Goal: Communication & Community: Answer question/provide support

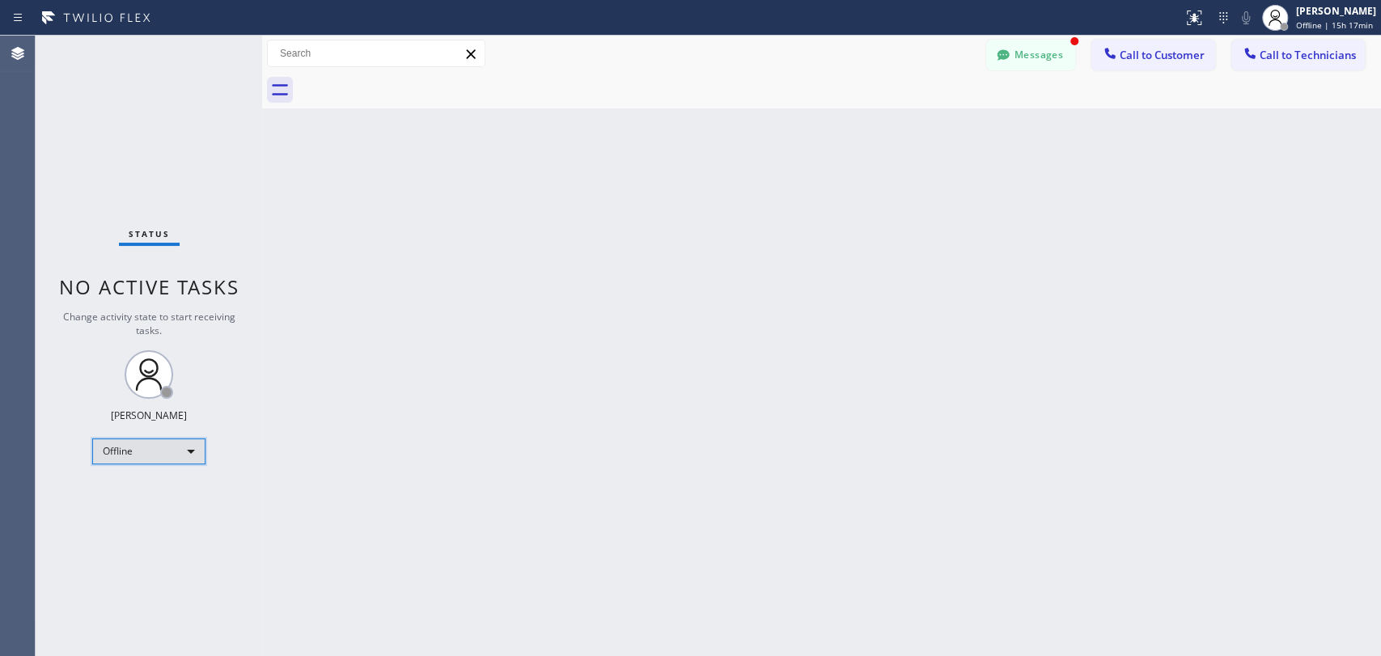
click at [124, 455] on div "Offline" at bounding box center [148, 451] width 113 height 26
click at [131, 496] on li "Available" at bounding box center [148, 491] width 110 height 19
click at [1242, 59] on span "Call to Technicians" at bounding box center [1307, 55] width 96 height 15
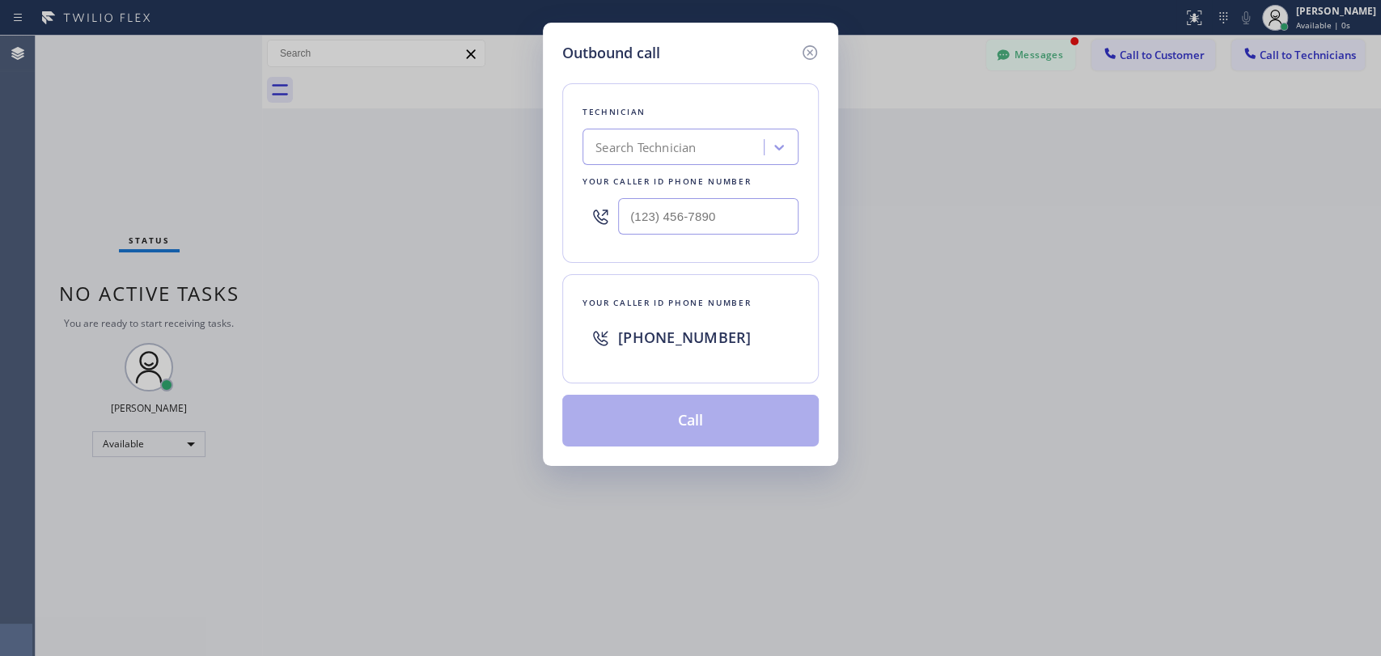
drag, startPoint x: 705, startPoint y: 133, endPoint x: 700, endPoint y: 141, distance: 9.2
click at [705, 135] on div "Search Technician" at bounding box center [675, 147] width 176 height 28
type input "[PERSON_NAME]"
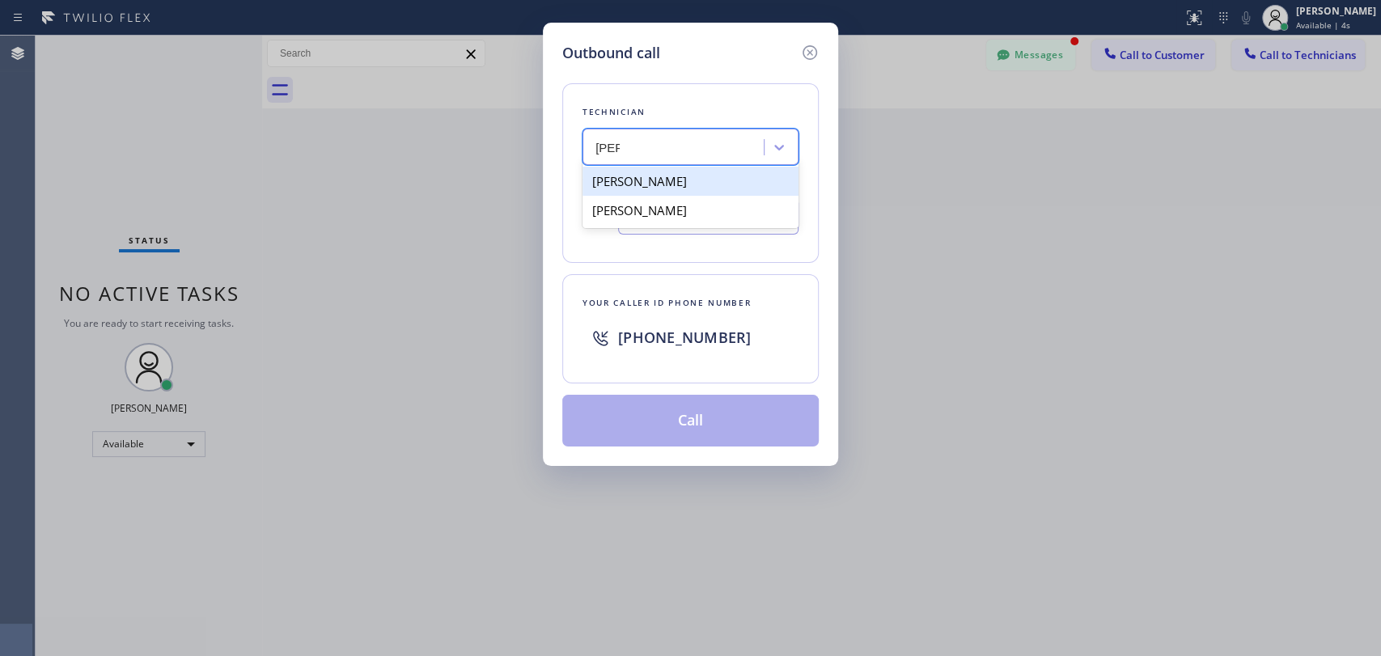
click at [680, 185] on div "[PERSON_NAME]" at bounding box center [690, 181] width 216 height 29
type input "[PHONE_NUMBER]"
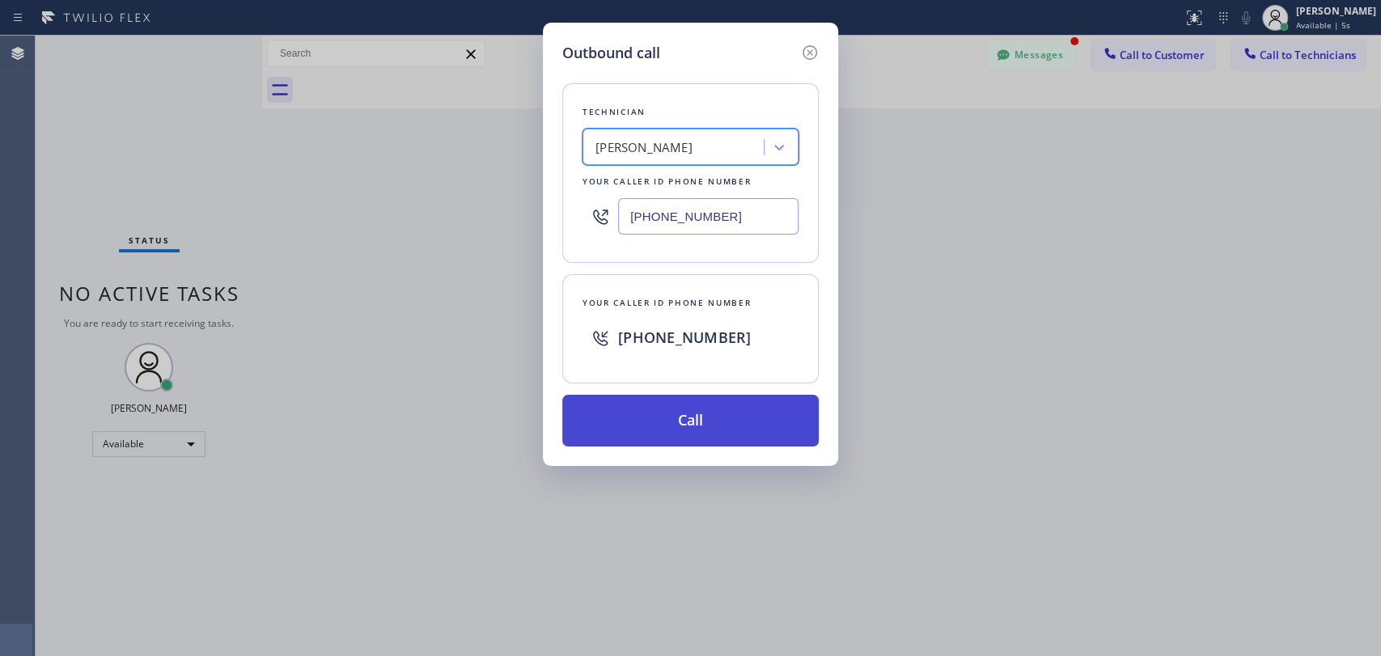
click at [722, 426] on button "Call" at bounding box center [690, 421] width 256 height 52
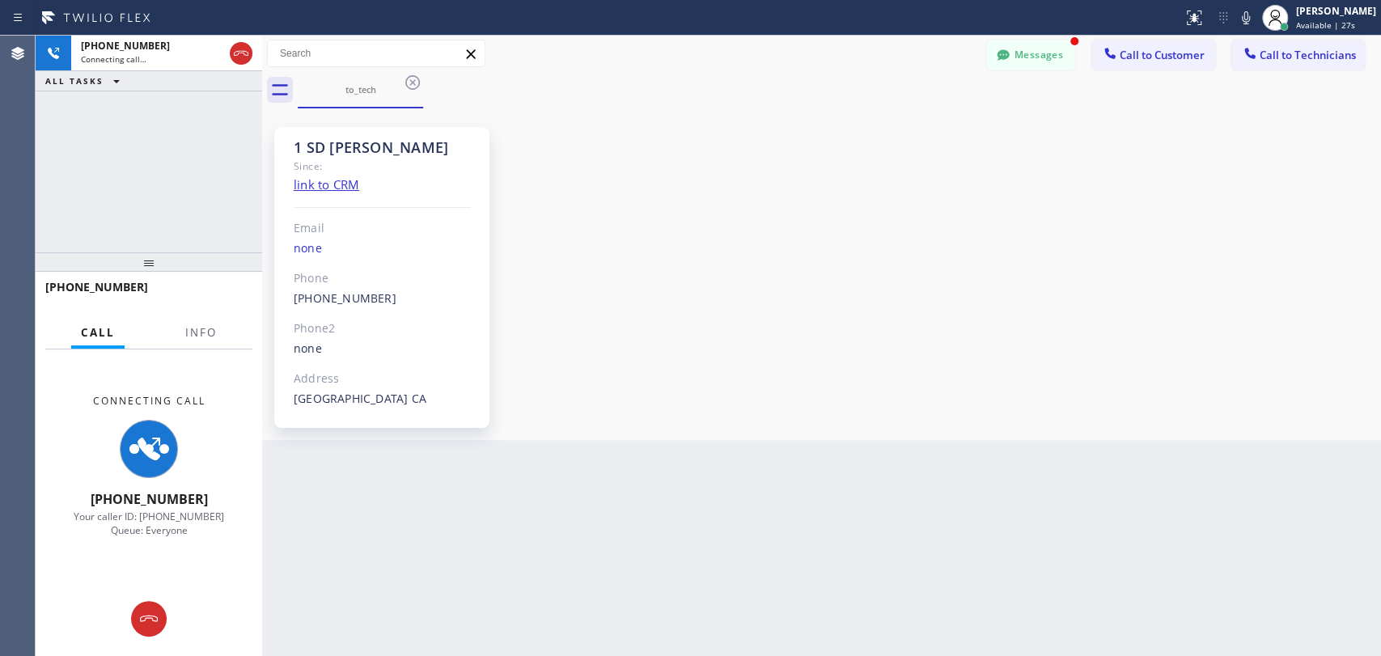
click at [1206, 254] on div "1 SD [PERSON_NAME] Since: link to CRM Email none Phone [PHONE_NUMBER] Outbound …" at bounding box center [821, 274] width 1111 height 324
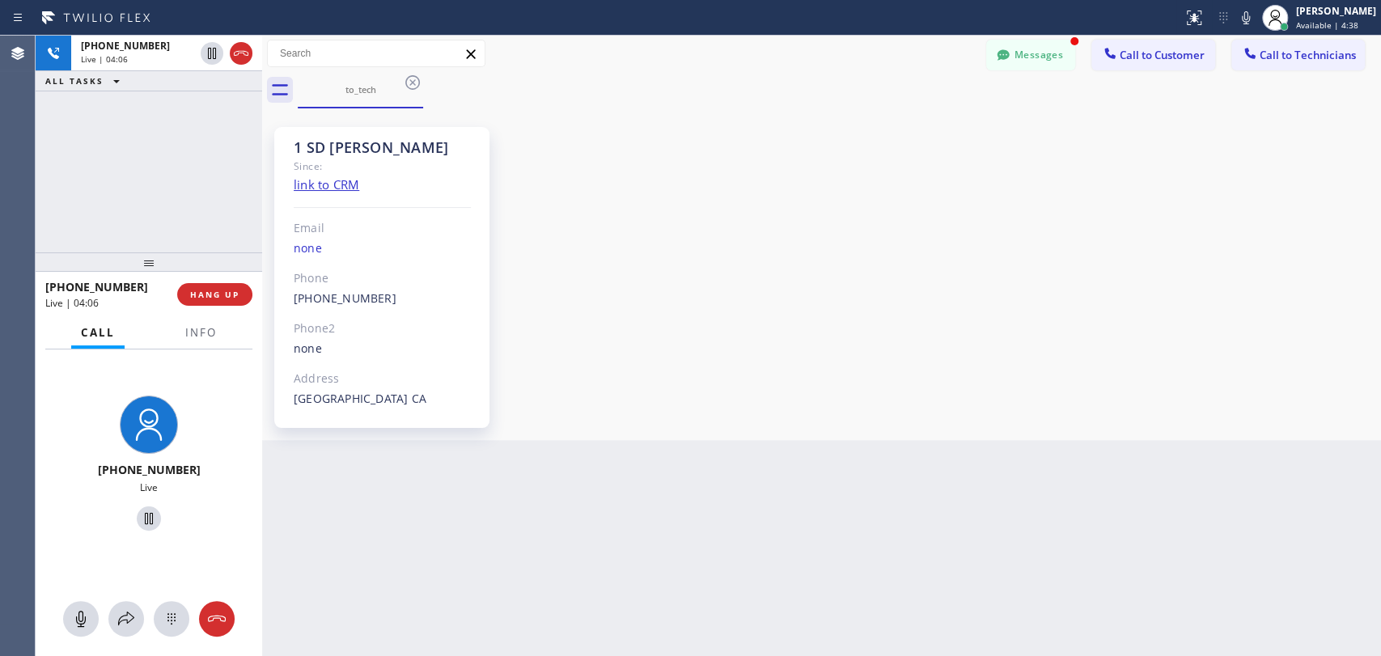
click at [206, 168] on div "[PHONE_NUMBER] Live | 04:06 ALL TASKS ALL TASKS ACTIVE TASKS TASKS IN WRAP UP" at bounding box center [149, 144] width 226 height 217
click at [1142, 243] on div "1 SD [PERSON_NAME] Since: link to CRM Email none Phone [PHONE_NUMBER] Outbound …" at bounding box center [821, 274] width 1111 height 324
click at [253, 204] on div "[PHONE_NUMBER] Live | 05:39 ALL TASKS ALL TASKS ACTIVE TASKS TASKS IN WRAP UP" at bounding box center [149, 144] width 226 height 217
click at [235, 292] on span "HANG UP" at bounding box center [214, 294] width 49 height 11
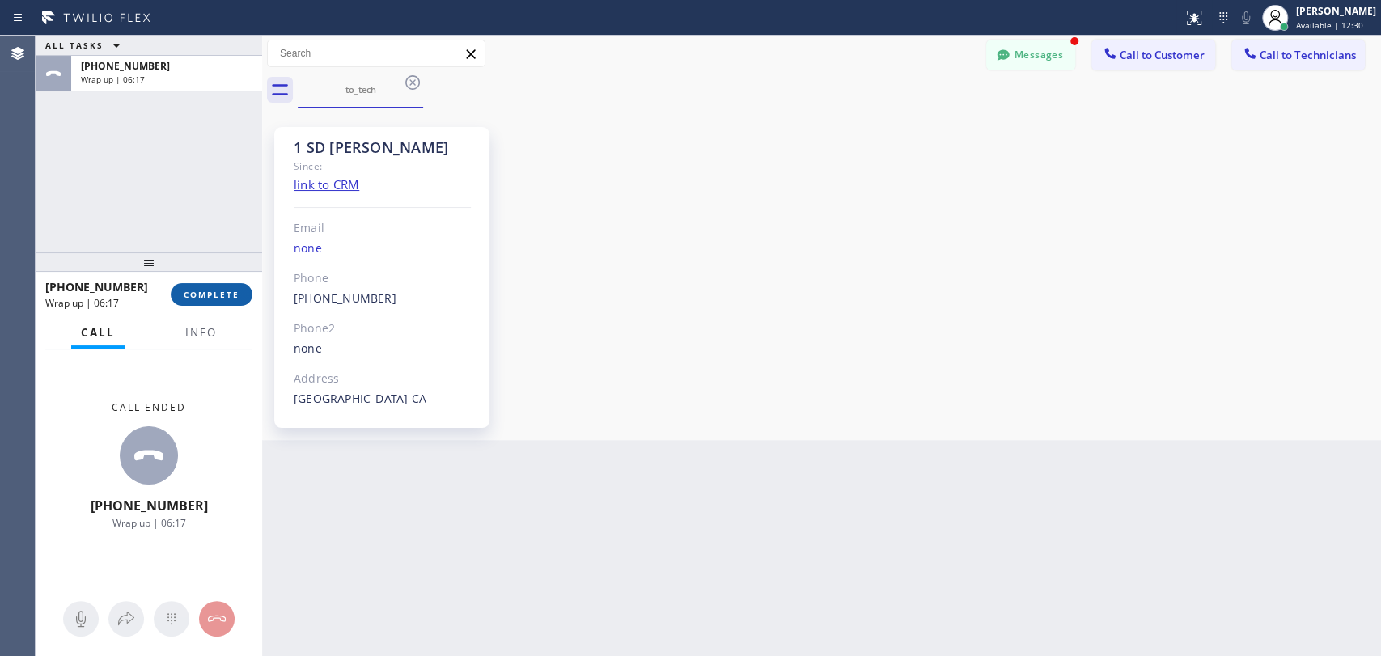
click at [227, 298] on span "COMPLETE" at bounding box center [212, 294] width 56 height 11
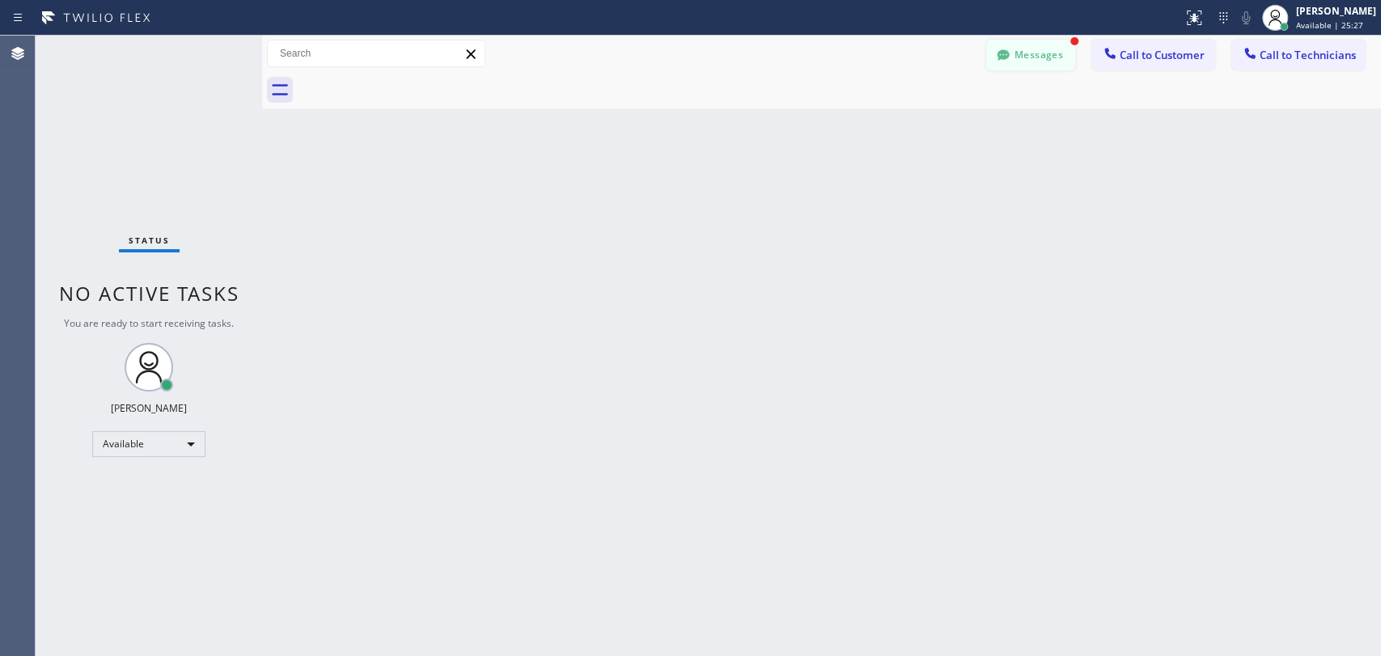
click at [1056, 57] on button "Messages" at bounding box center [1030, 55] width 89 height 31
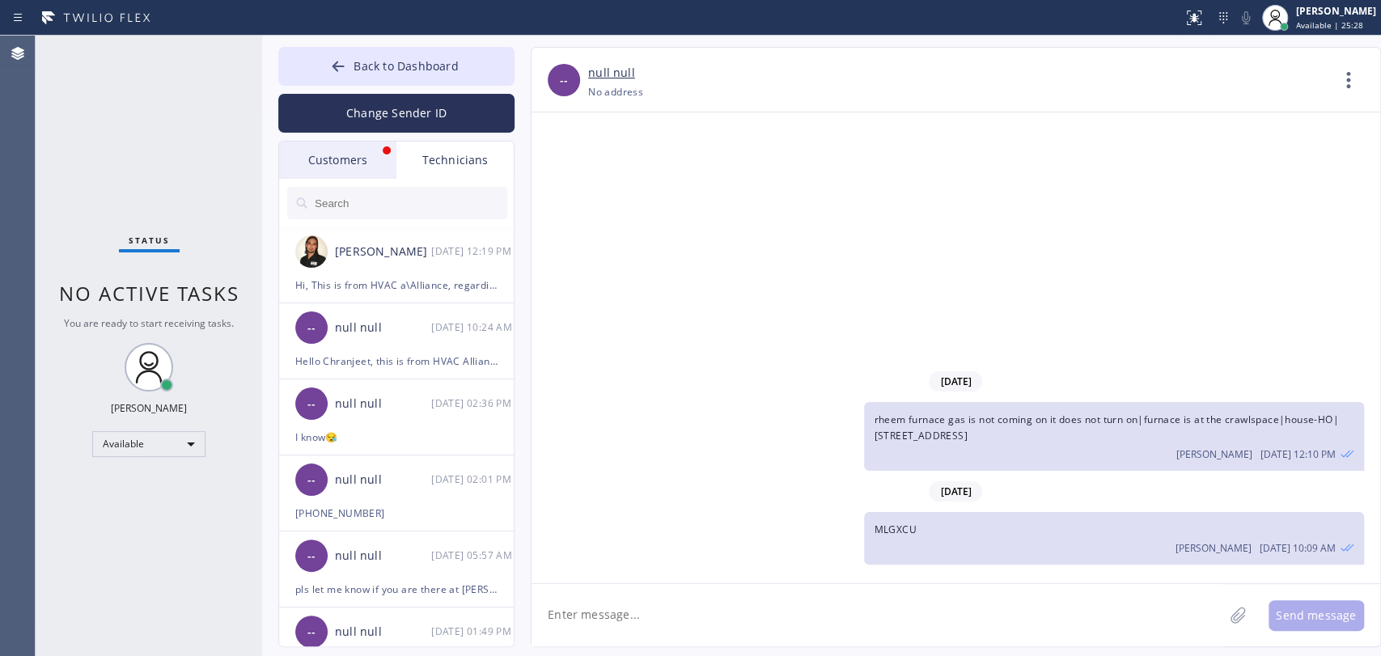
click at [363, 170] on div "Customers" at bounding box center [337, 160] width 117 height 37
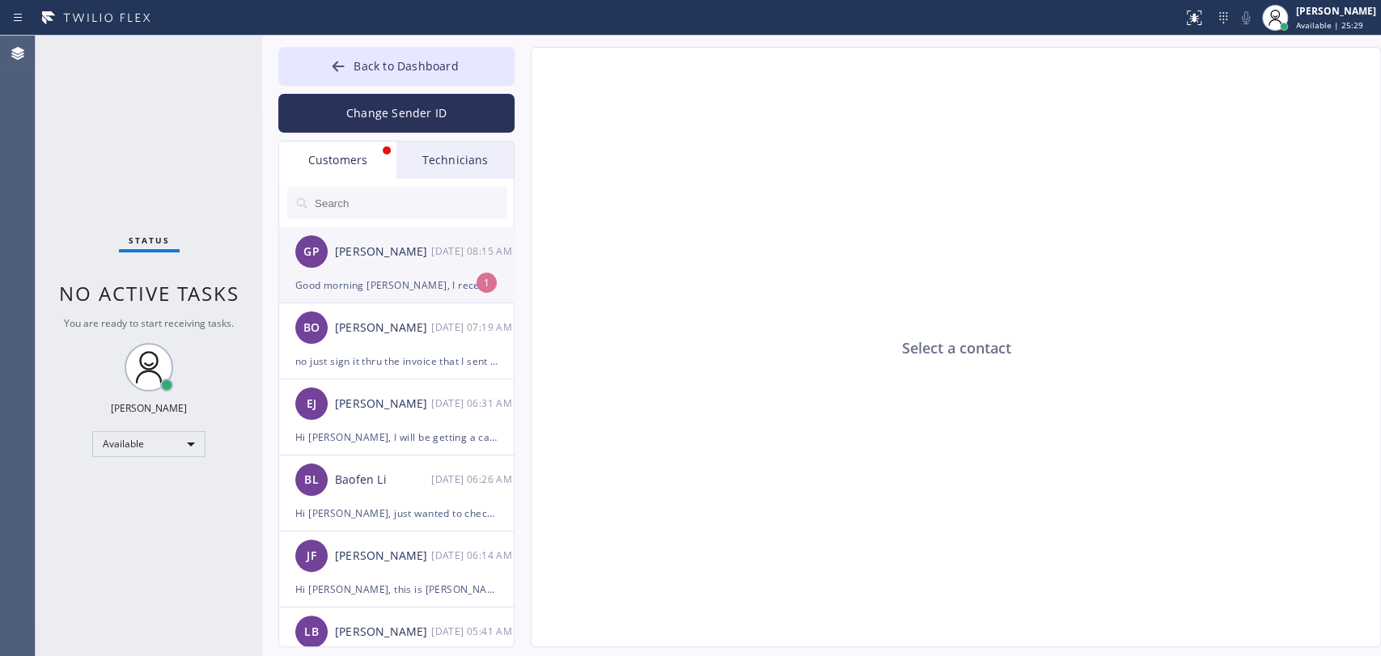
click at [419, 265] on div "GP [PERSON_NAME] [DATE] 08:15 AM" at bounding box center [397, 251] width 236 height 49
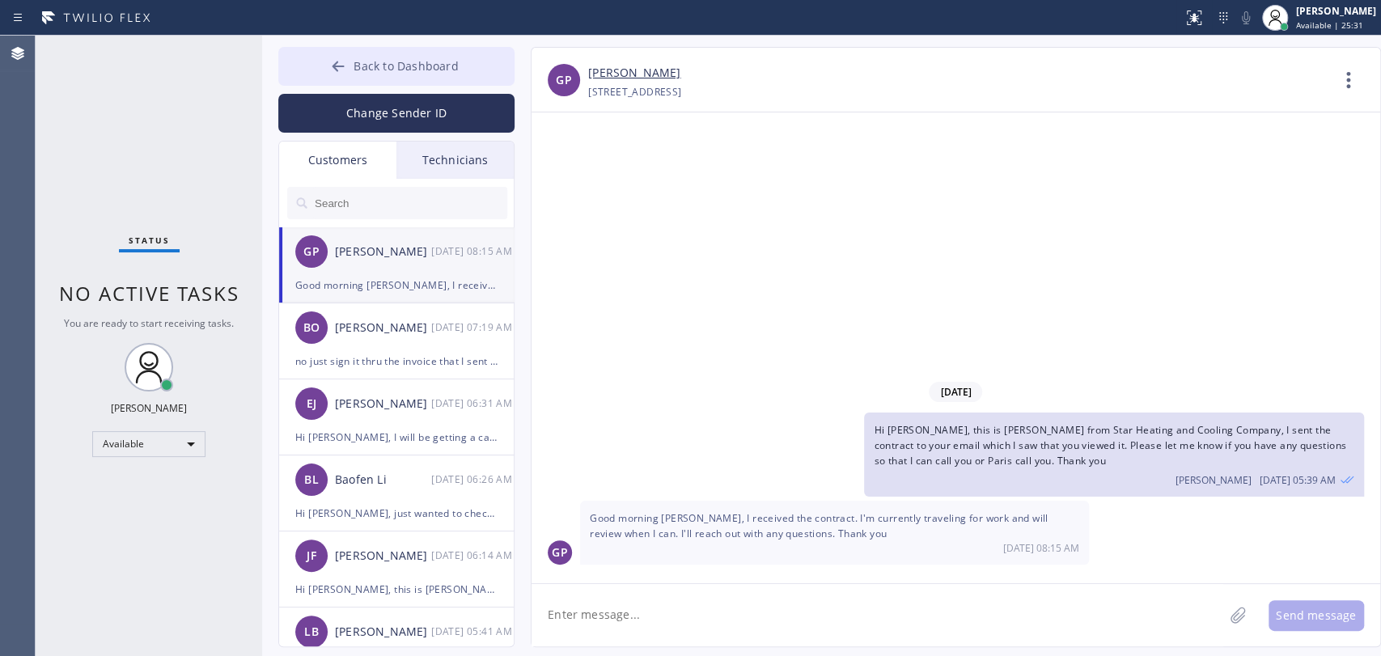
click at [429, 59] on span "Back to Dashboard" at bounding box center [405, 65] width 104 height 15
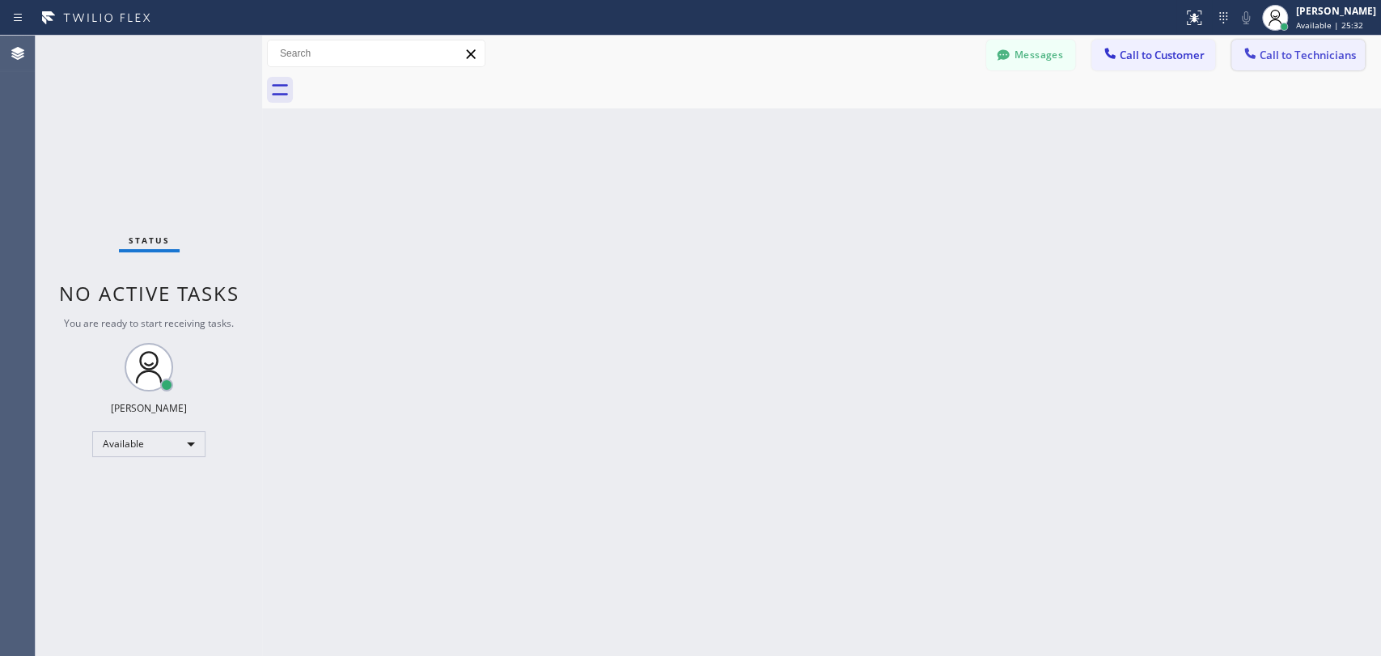
click at [1242, 50] on span "Call to Technicians" at bounding box center [1307, 55] width 96 height 15
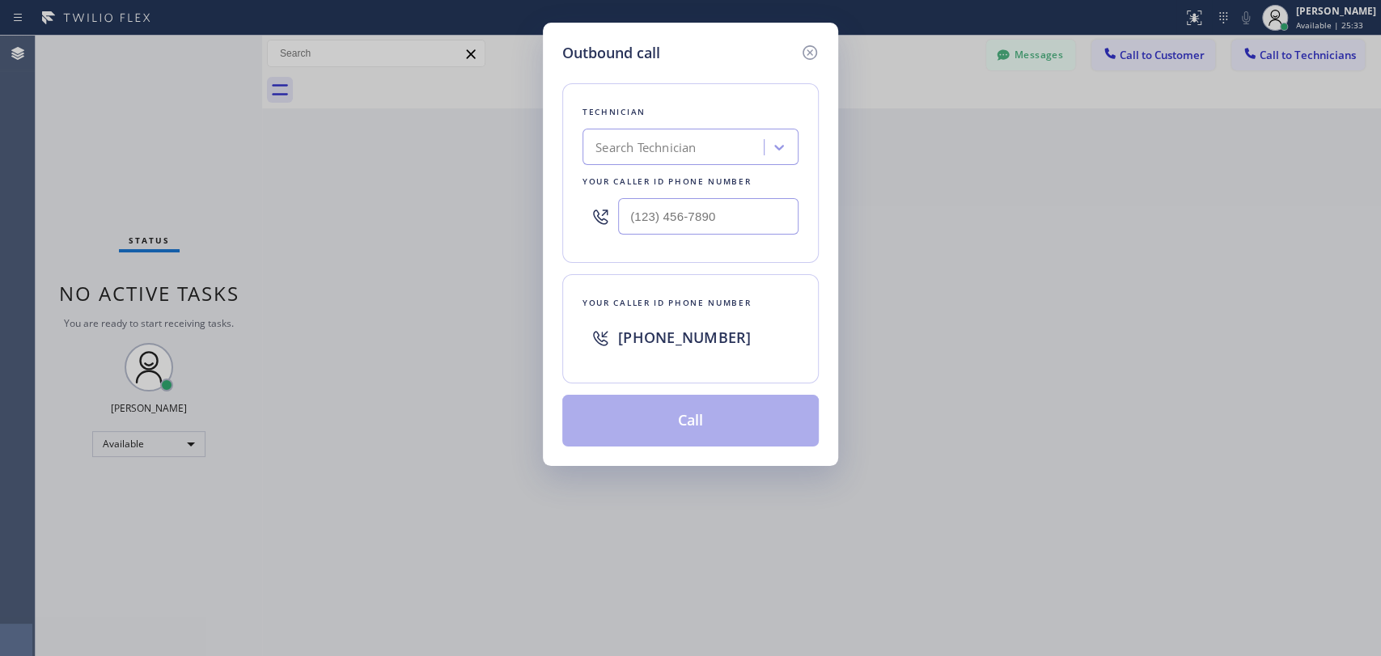
click at [691, 142] on div "Search Technician" at bounding box center [645, 147] width 100 height 19
type input "фкь"
drag, startPoint x: 594, startPoint y: 146, endPoint x: 639, endPoint y: 146, distance: 45.3
click at [639, 146] on div "Search Technician" at bounding box center [675, 147] width 176 height 28
type input "arm"
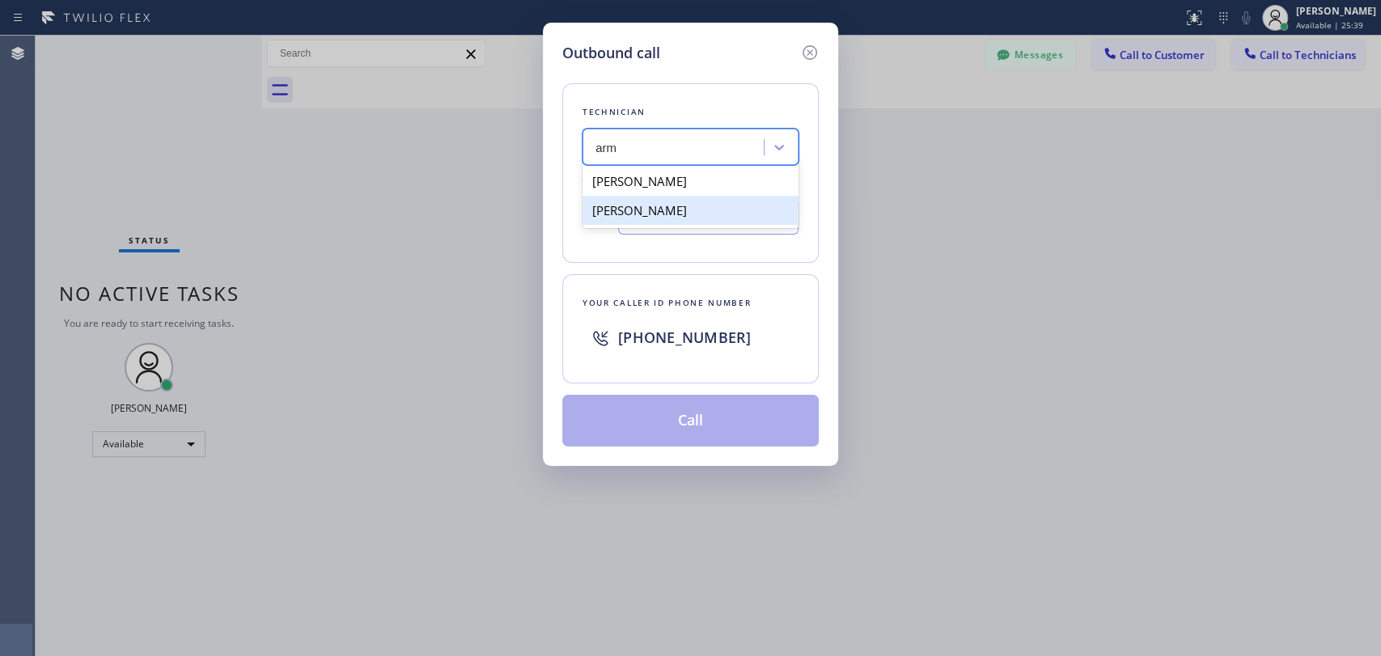
drag, startPoint x: 654, startPoint y: 211, endPoint x: 657, endPoint y: 196, distance: 15.6
click at [657, 196] on div "[PERSON_NAME]" at bounding box center [690, 210] width 216 height 29
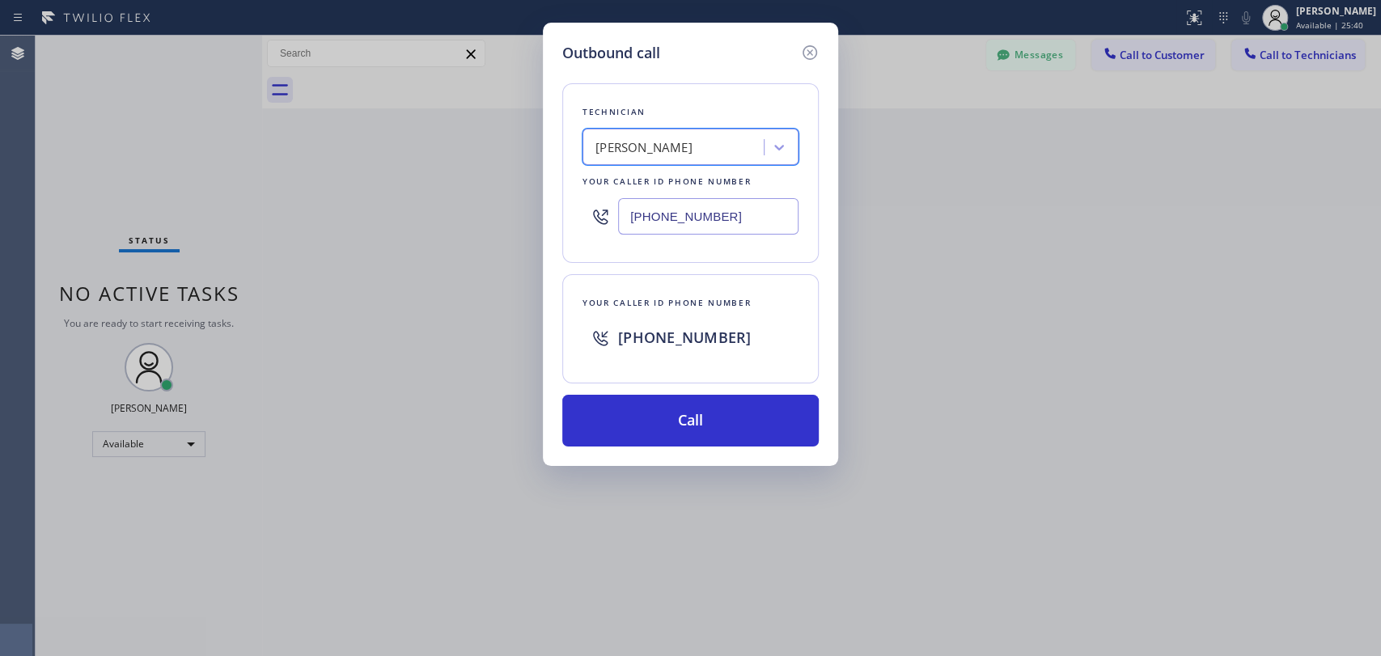
click at [658, 159] on div "[PERSON_NAME]" at bounding box center [675, 147] width 176 height 28
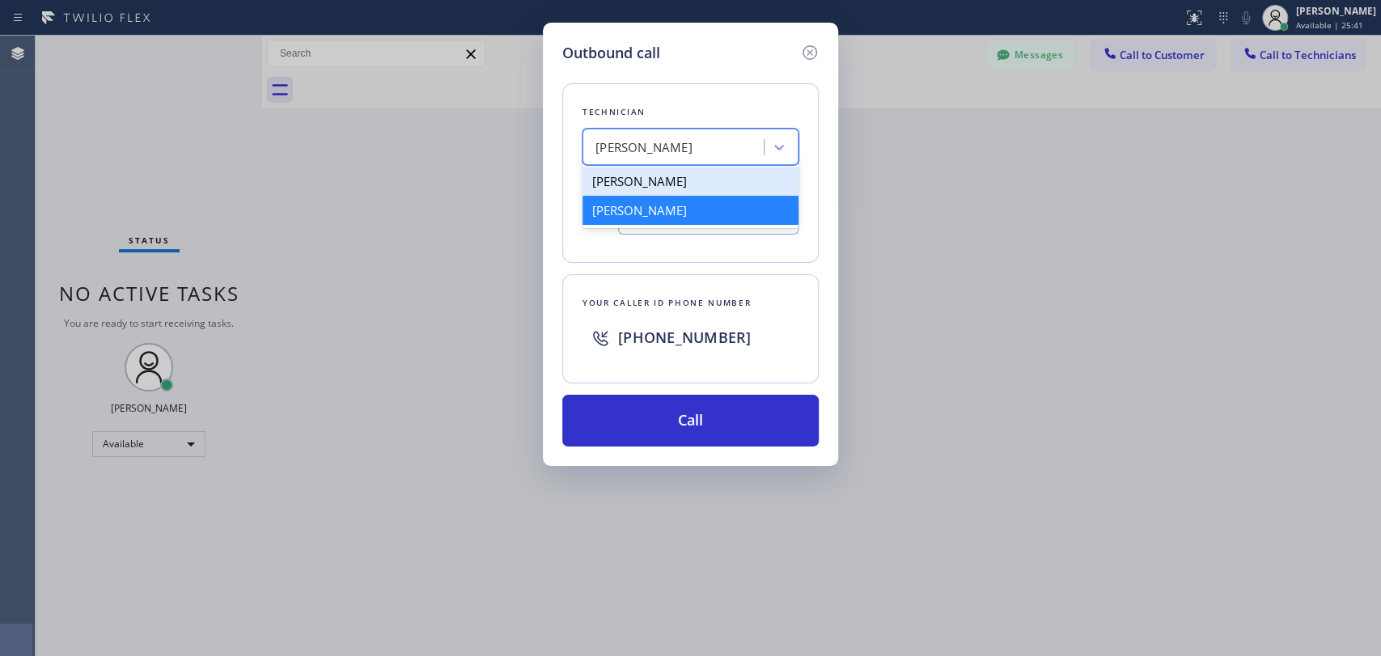
click at [673, 188] on div "[PERSON_NAME]" at bounding box center [690, 181] width 216 height 29
type input "[PHONE_NUMBER]"
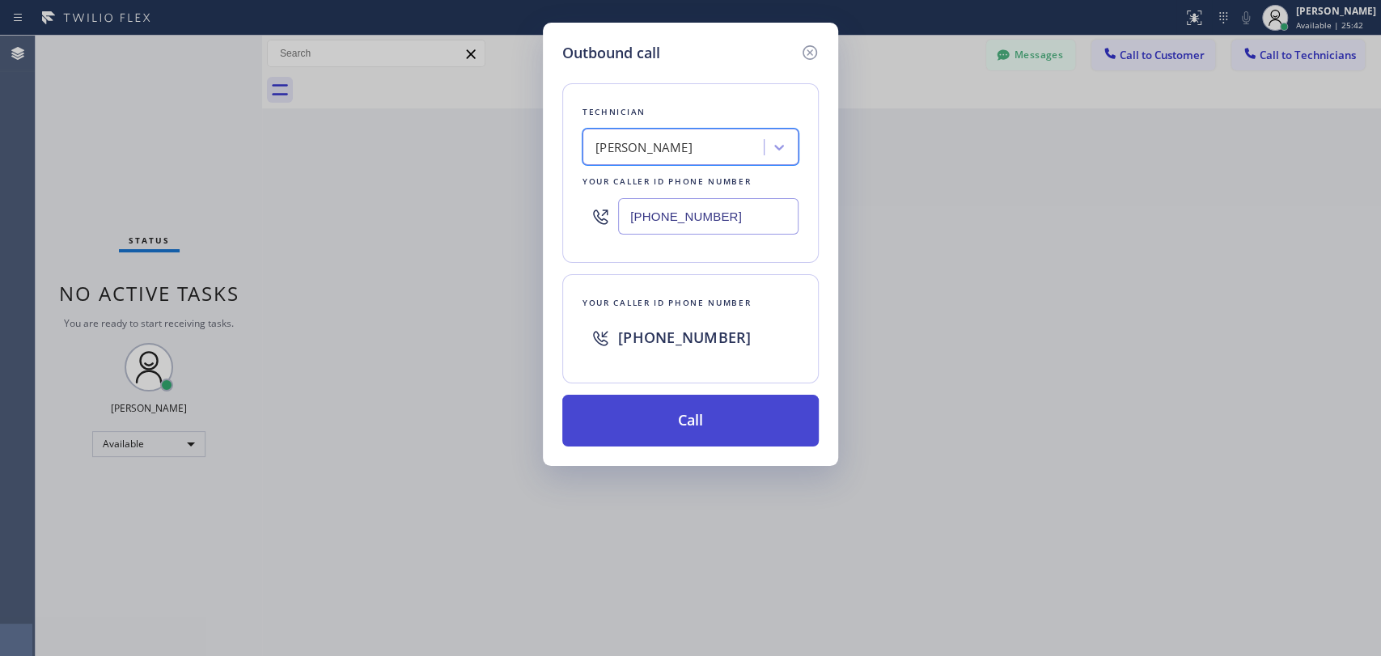
click at [704, 405] on button "Call" at bounding box center [690, 421] width 256 height 52
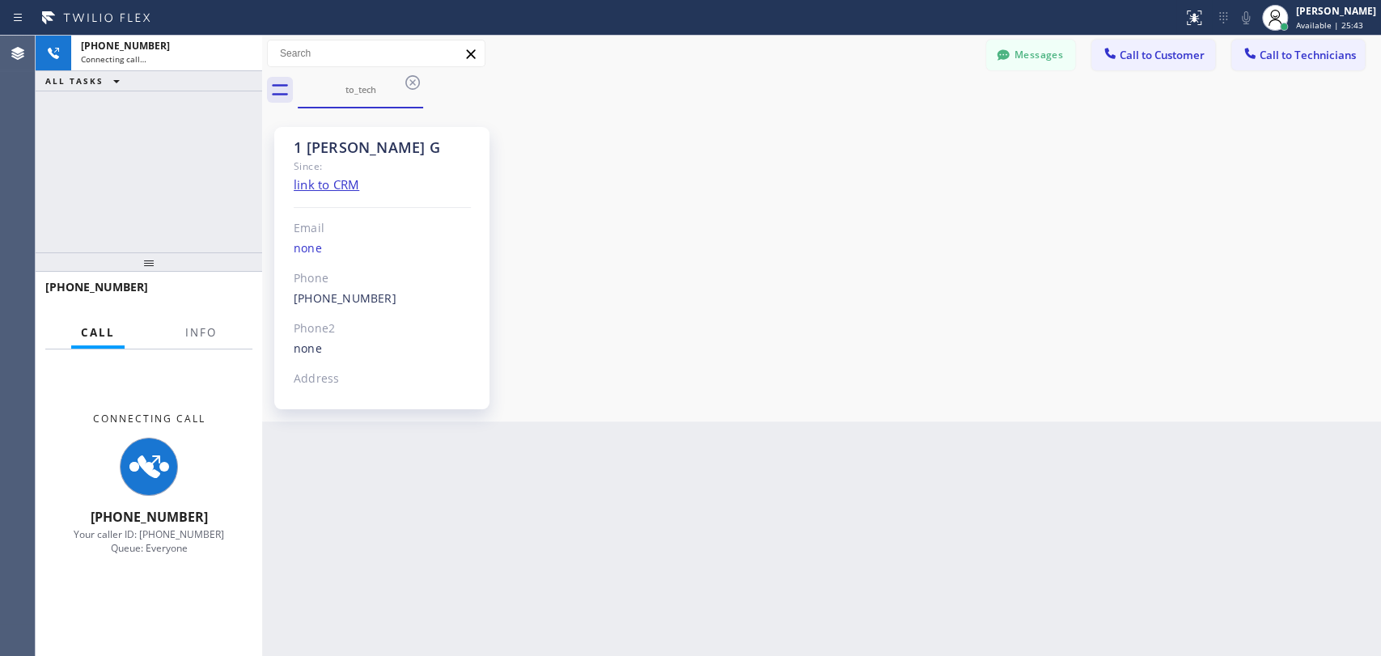
scroll to position [3050, 0]
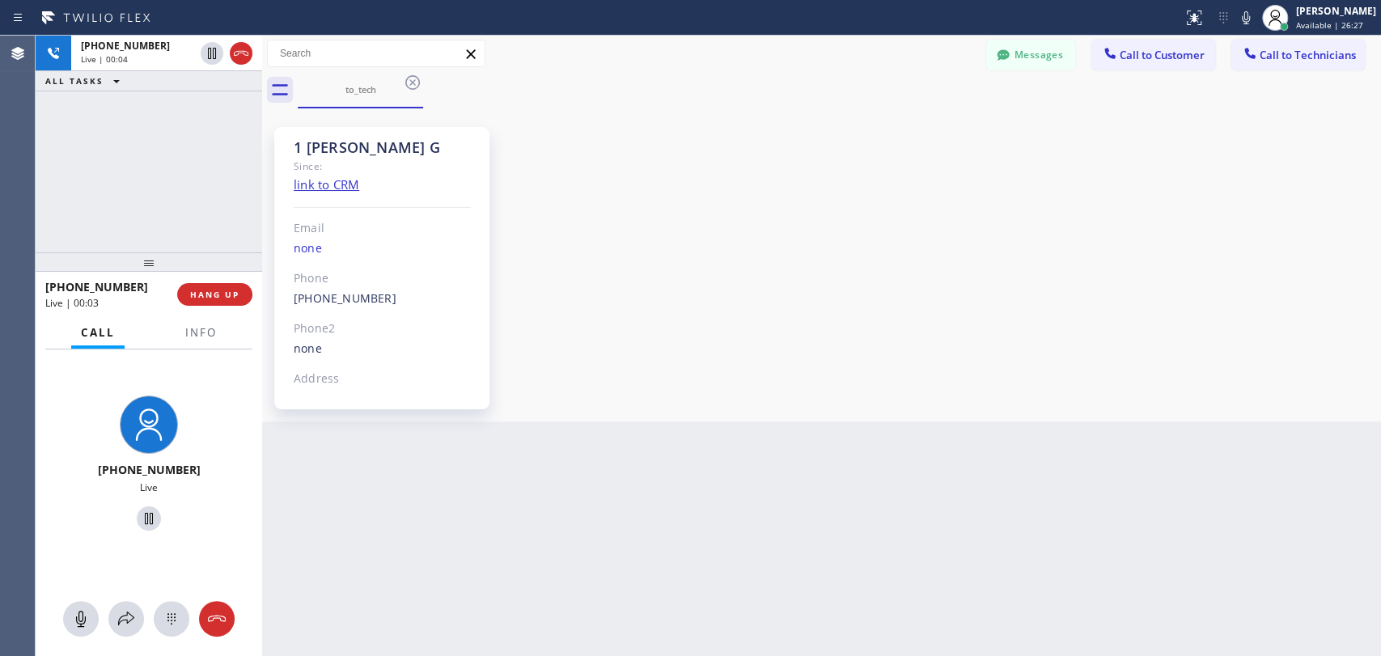
drag, startPoint x: 1319, startPoint y: 390, endPoint x: 1092, endPoint y: 360, distance: 229.2
click at [1242, 390] on div "1 [PERSON_NAME] G Since: link to CRM Email none Phone [PHONE_NUMBER] Outbound c…" at bounding box center [821, 264] width 1111 height 305
click at [201, 286] on button "HANG UP" at bounding box center [214, 294] width 75 height 23
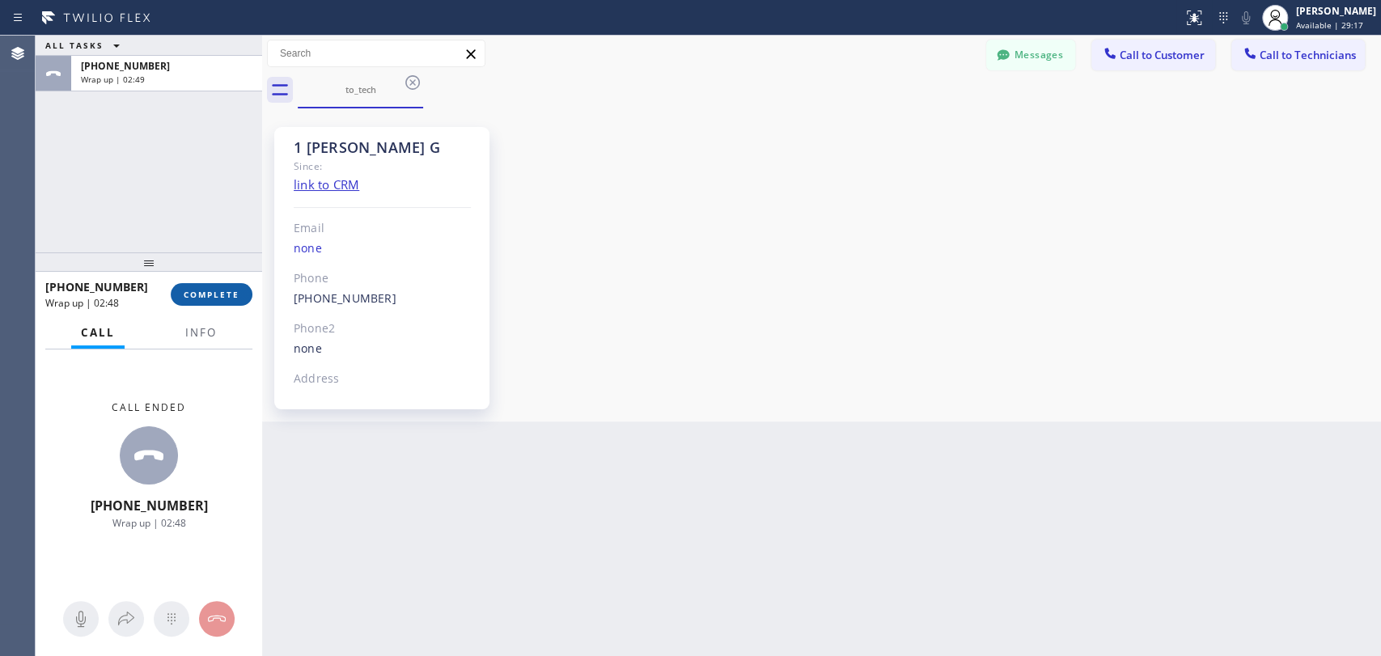
click at [214, 294] on span "COMPLETE" at bounding box center [212, 294] width 56 height 11
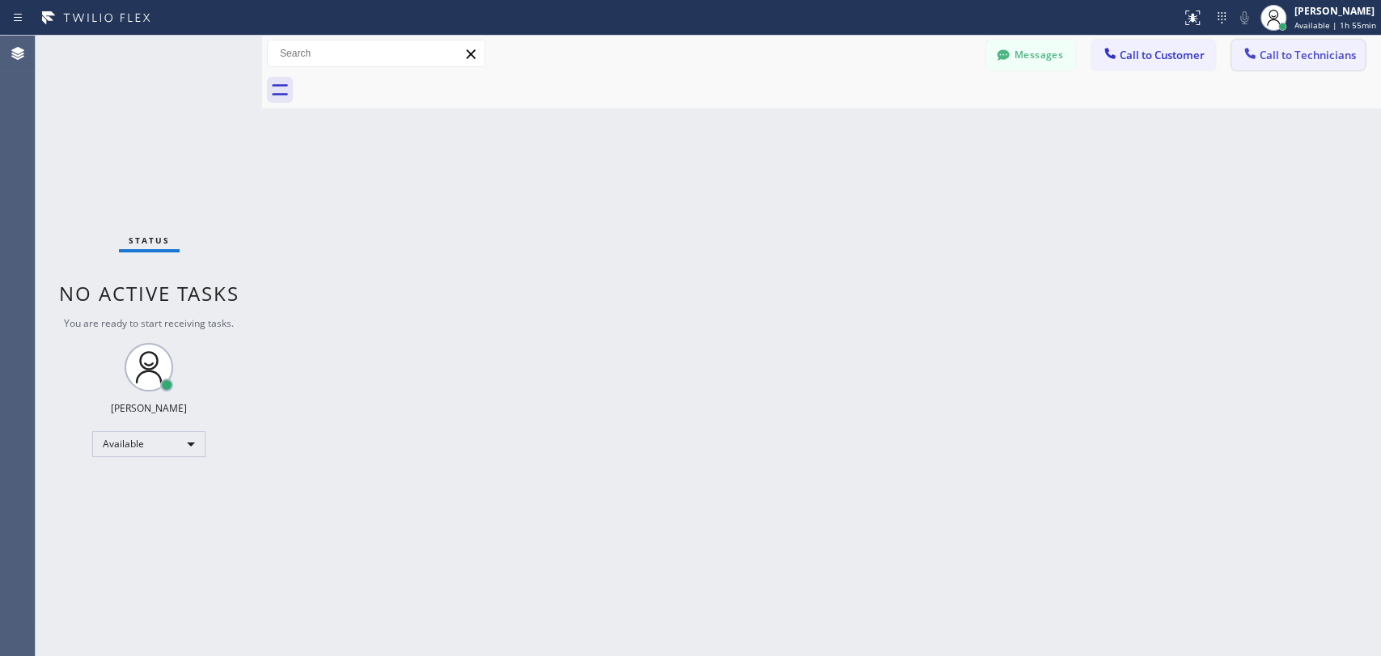
click at [1307, 64] on button "Call to Technicians" at bounding box center [1297, 55] width 133 height 31
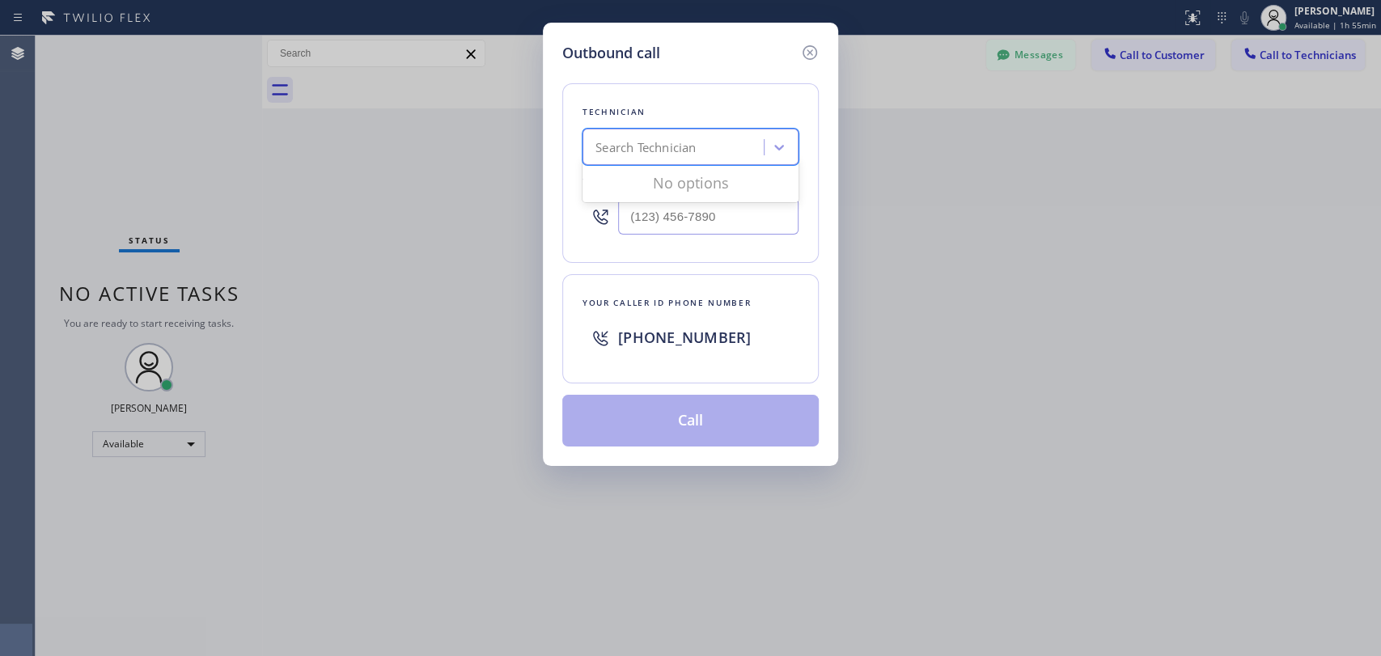
click at [655, 150] on div "Search Technician" at bounding box center [645, 147] width 100 height 19
type input "davi"
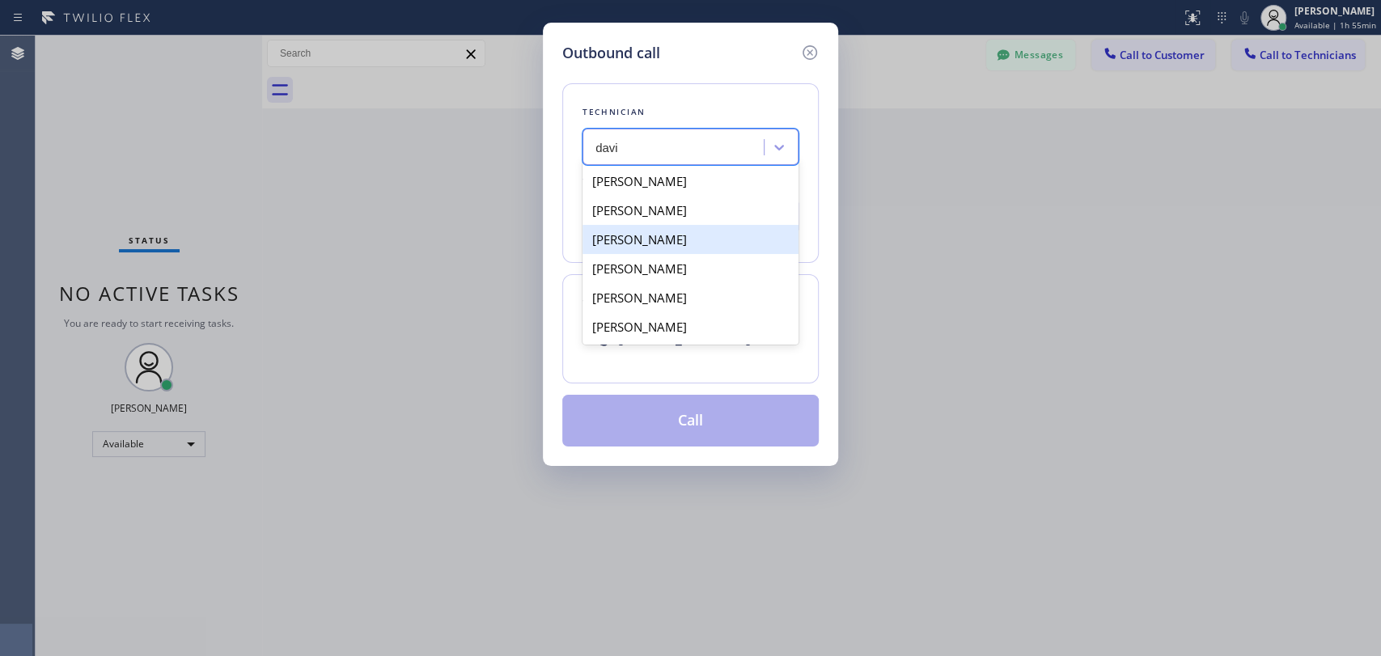
click at [703, 247] on div "David Romero" at bounding box center [690, 239] width 216 height 29
type input "(323) 579-9547"
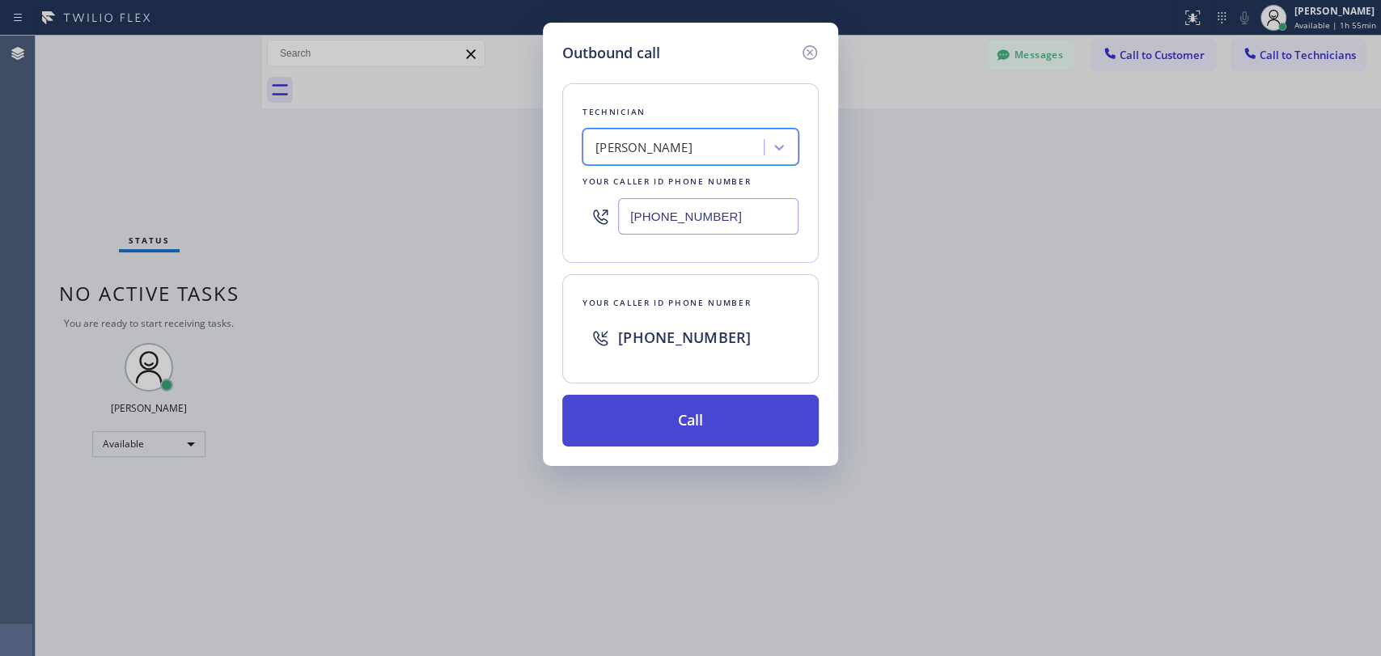
click at [712, 417] on button "Call" at bounding box center [690, 421] width 256 height 52
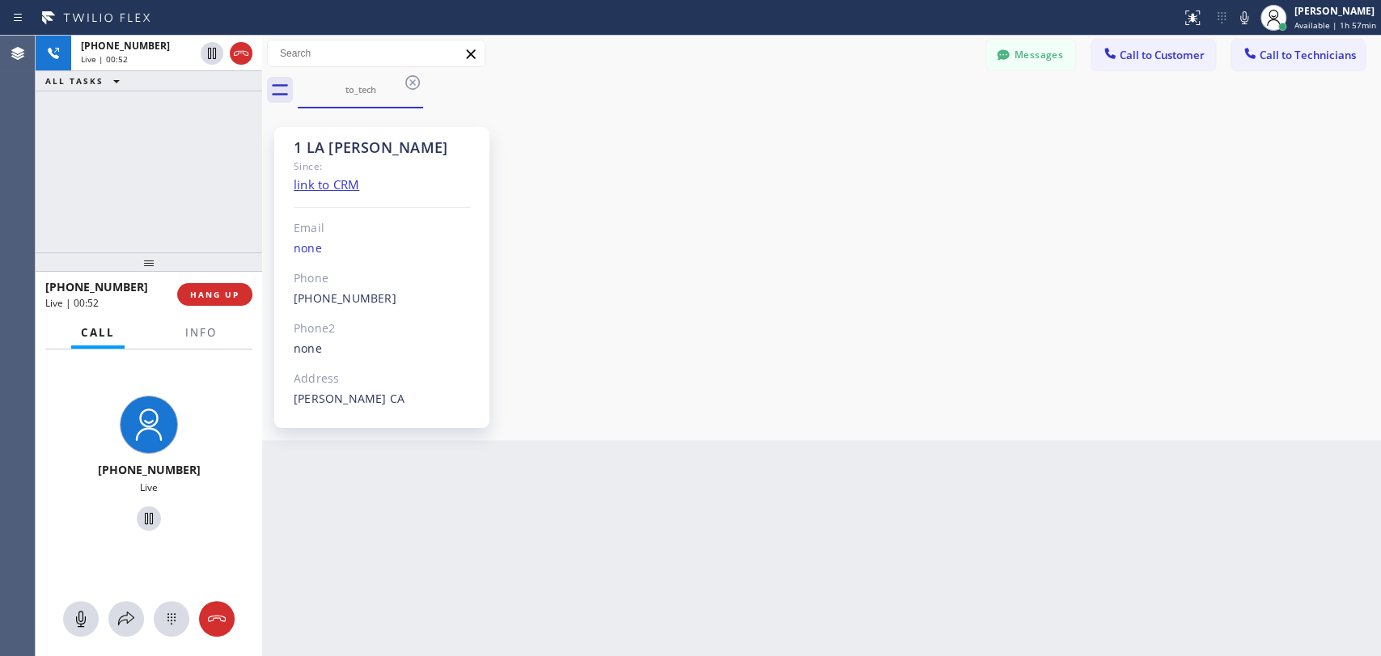
click at [1153, 259] on div "1 LA David Since: link to CRM Email none Phone (323) 579-9547 Outbound call Tec…" at bounding box center [821, 274] width 1111 height 324
click at [154, 215] on div "+13235799547 Live | 00:52 ALL TASKS ALL TASKS ACTIVE TASKS TASKS IN WRAP UP" at bounding box center [149, 144] width 226 height 217
click at [221, 293] on span "HANG UP" at bounding box center [214, 294] width 49 height 11
